Goal: Check status: Check status

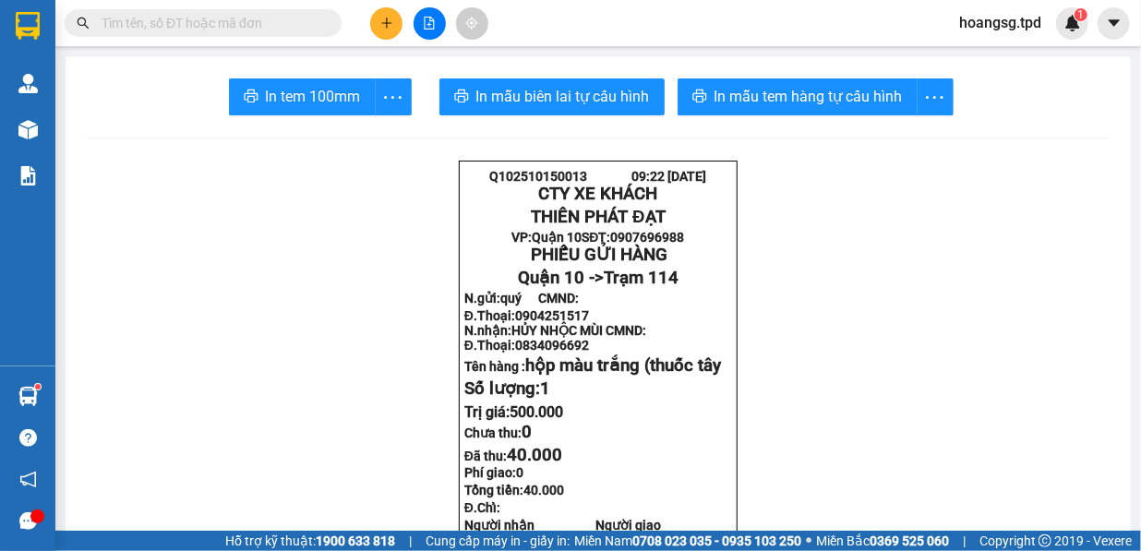
click at [230, 30] on input "text" at bounding box center [211, 23] width 218 height 20
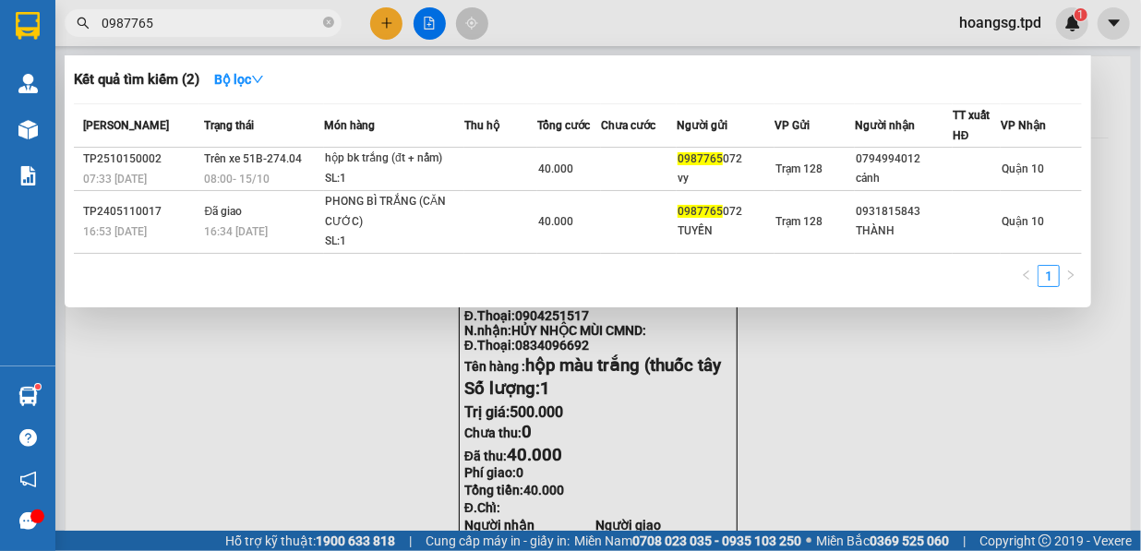
type input "0987765"
drag, startPoint x: 710, startPoint y: 448, endPoint x: 695, endPoint y: 424, distance: 28.2
click at [709, 447] on div at bounding box center [570, 275] width 1141 height 551
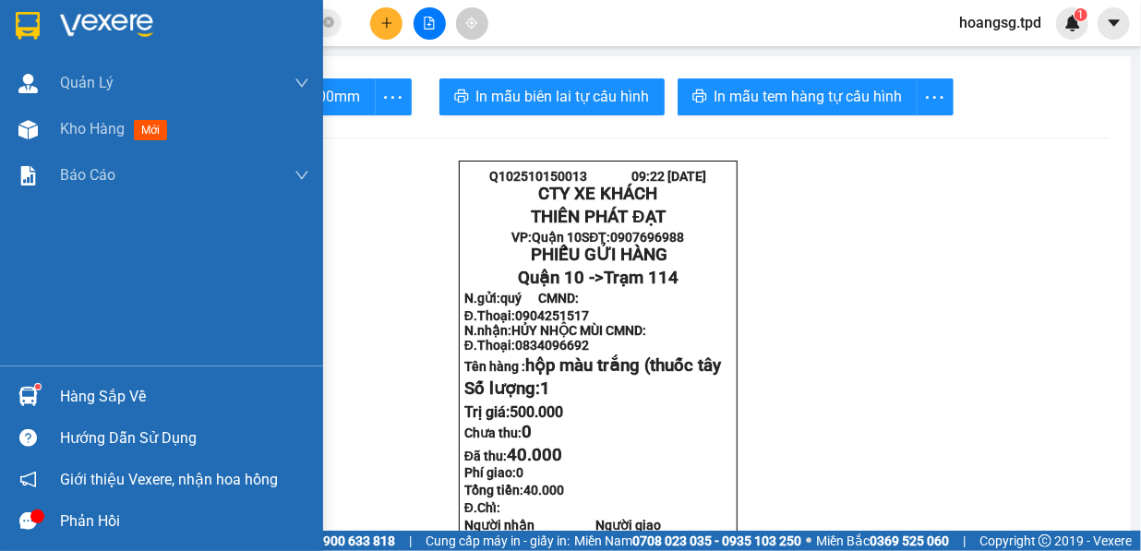
click at [111, 392] on div "Hàng sắp về" at bounding box center [184, 397] width 249 height 28
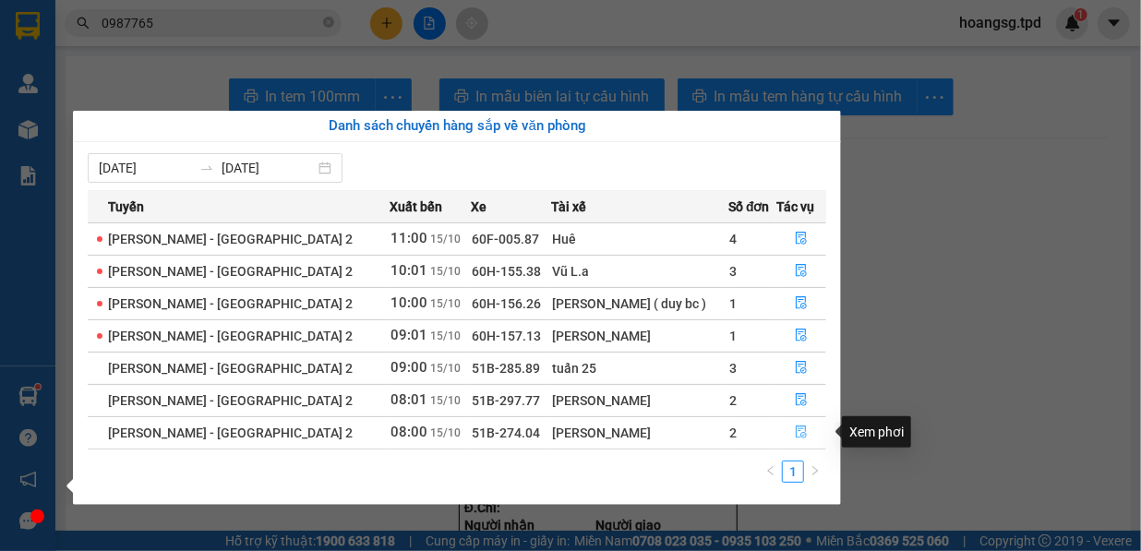
click at [795, 429] on icon "file-done" at bounding box center [801, 431] width 13 height 13
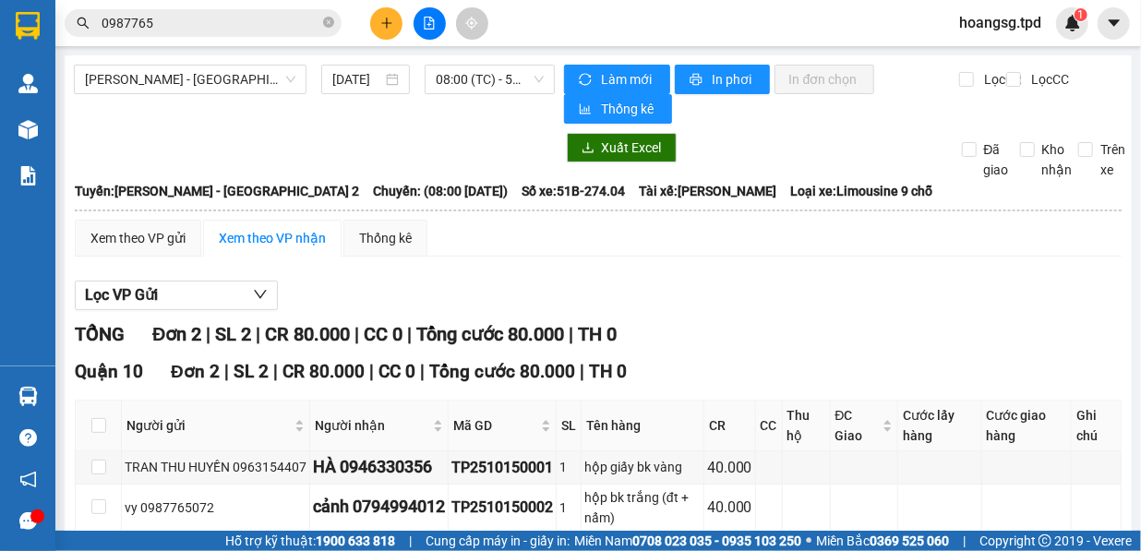
scroll to position [93, 0]
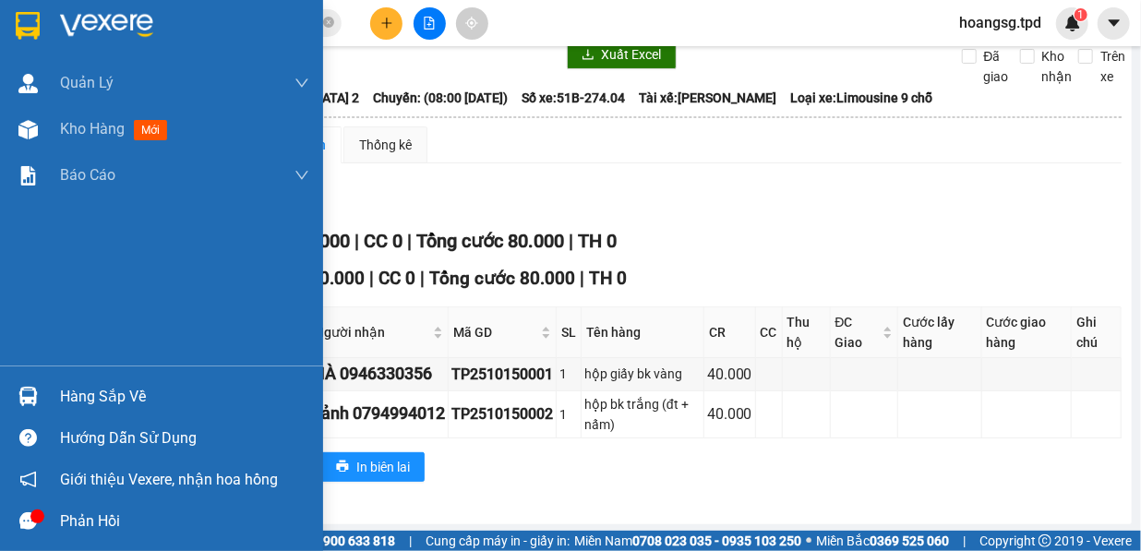
click at [56, 400] on div "Hàng sắp về" at bounding box center [161, 397] width 323 height 42
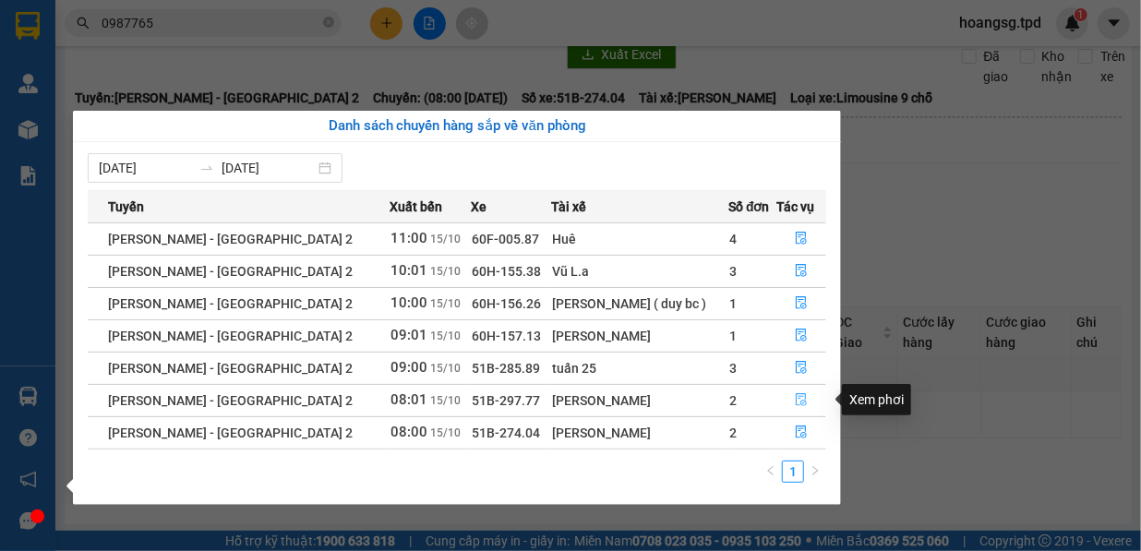
click at [796, 393] on icon "file-done" at bounding box center [801, 399] width 13 height 13
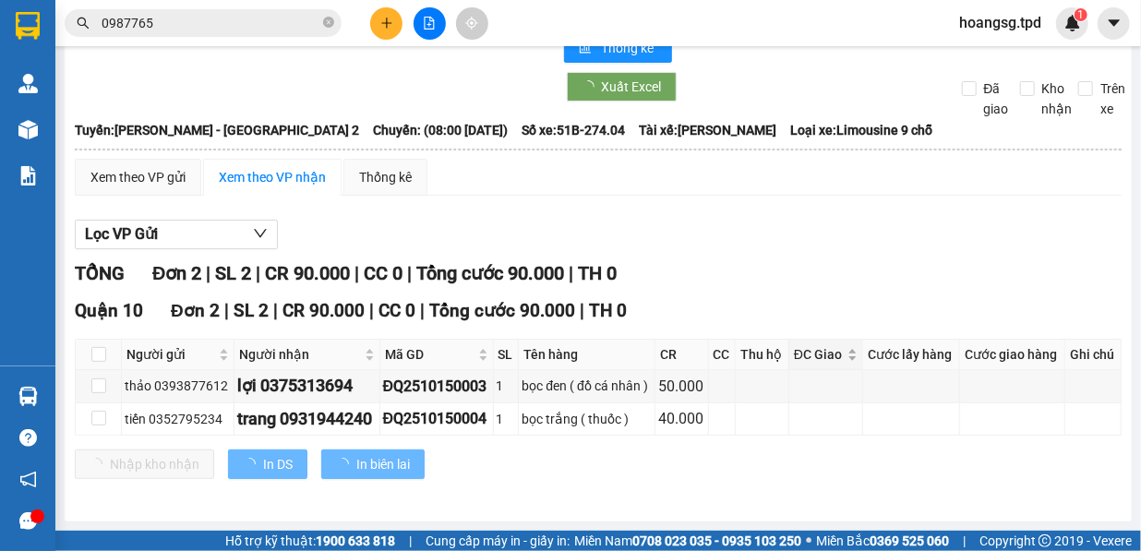
scroll to position [59, 0]
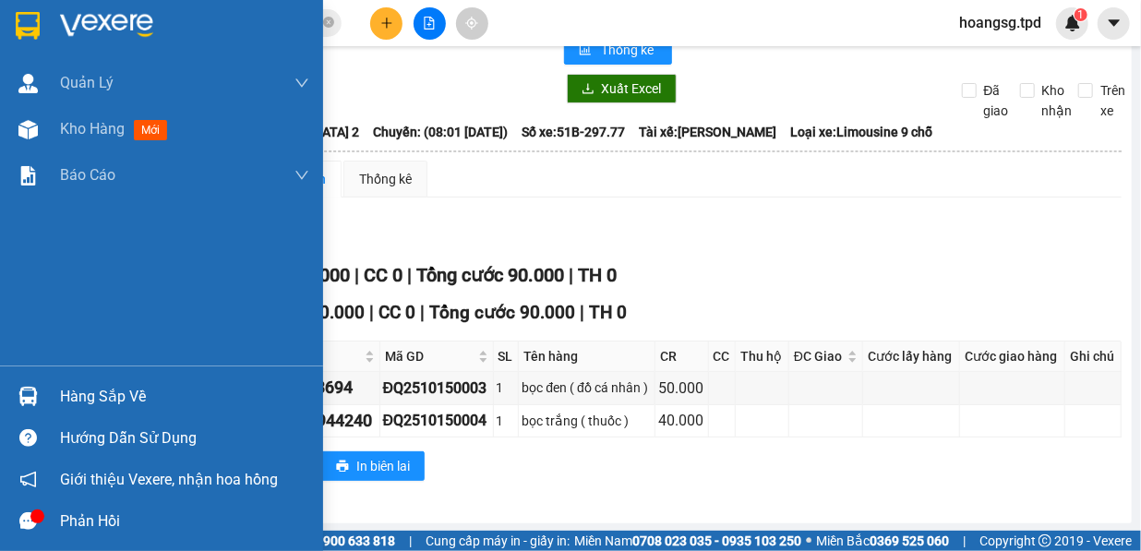
click at [96, 378] on div "Hàng sắp về" at bounding box center [161, 397] width 323 height 42
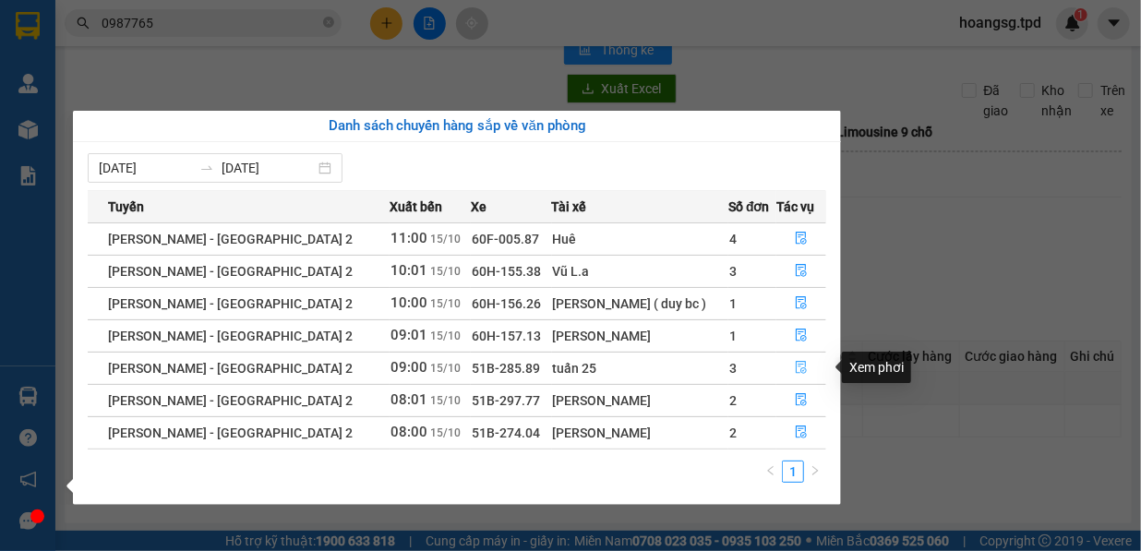
click at [804, 365] on button "button" at bounding box center [801, 368] width 48 height 30
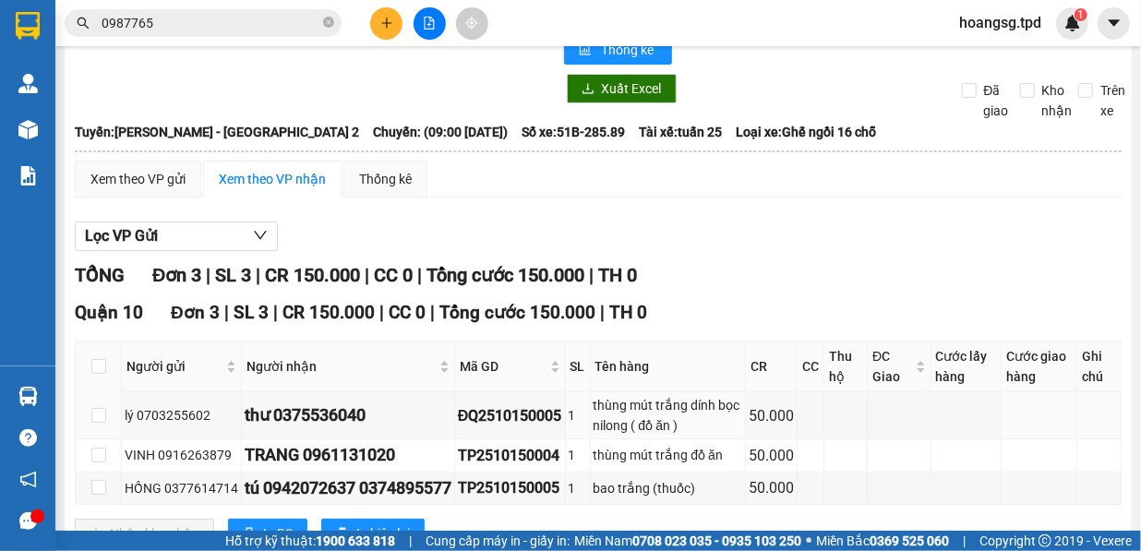
scroll to position [93, 0]
